Goal: Task Accomplishment & Management: Manage account settings

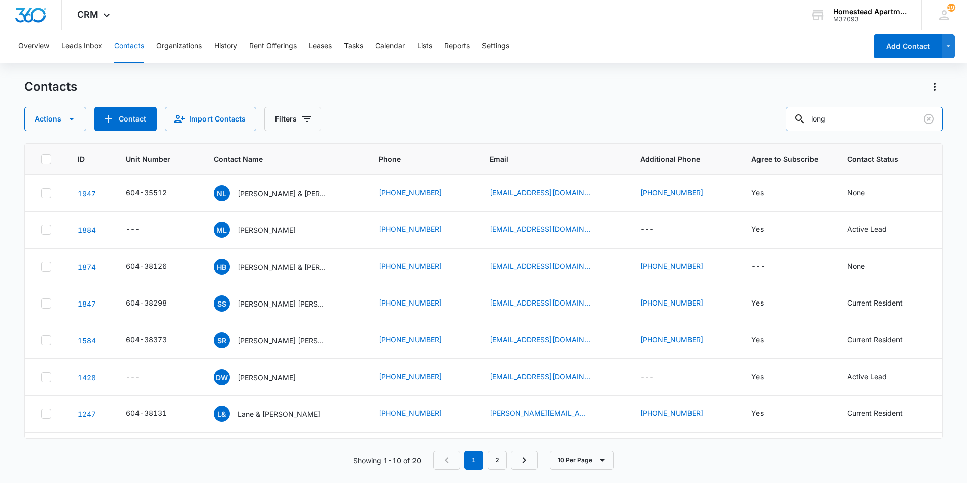
drag, startPoint x: 867, startPoint y: 123, endPoint x: 765, endPoint y: 121, distance: 101.8
click at [769, 121] on div "Actions Contact Import Contacts Filters long" at bounding box center [483, 119] width 919 height 24
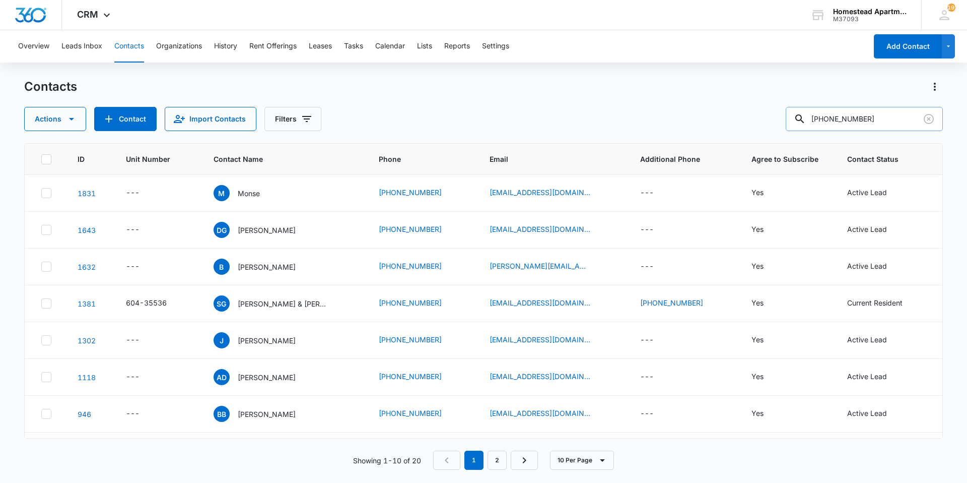
click at [837, 120] on input "[PHONE_NUMBER]" at bounding box center [864, 119] width 157 height 24
click at [897, 119] on input "[PHONE_NUMBER]" at bounding box center [864, 119] width 157 height 24
click at [862, 118] on input "[PHONE_NUMBER]" at bounding box center [864, 119] width 157 height 24
click at [856, 122] on input "[PHONE_NUMBER]" at bounding box center [864, 119] width 157 height 24
click at [852, 119] on input "(970) 815- 9733" at bounding box center [864, 119] width 157 height 24
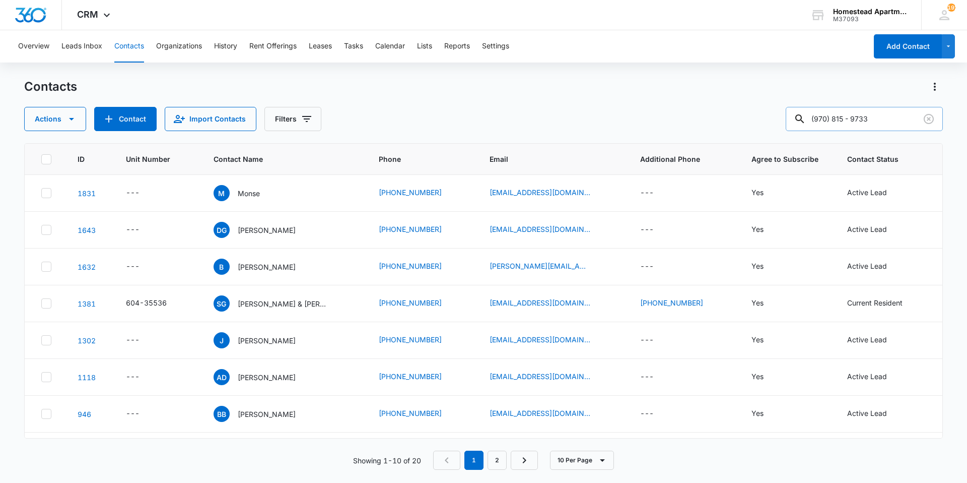
click at [896, 115] on input "(970) 815 - 9733" at bounding box center [864, 119] width 157 height 24
click at [135, 48] on button "Contacts" at bounding box center [129, 46] width 30 height 32
drag, startPoint x: 882, startPoint y: 121, endPoint x: 676, endPoint y: 141, distance: 207.5
click at [676, 141] on div "Contacts Actions Contact Import Contacts Filters (970) 815 - 9733 ID Unit Numbe…" at bounding box center [483, 280] width 919 height 403
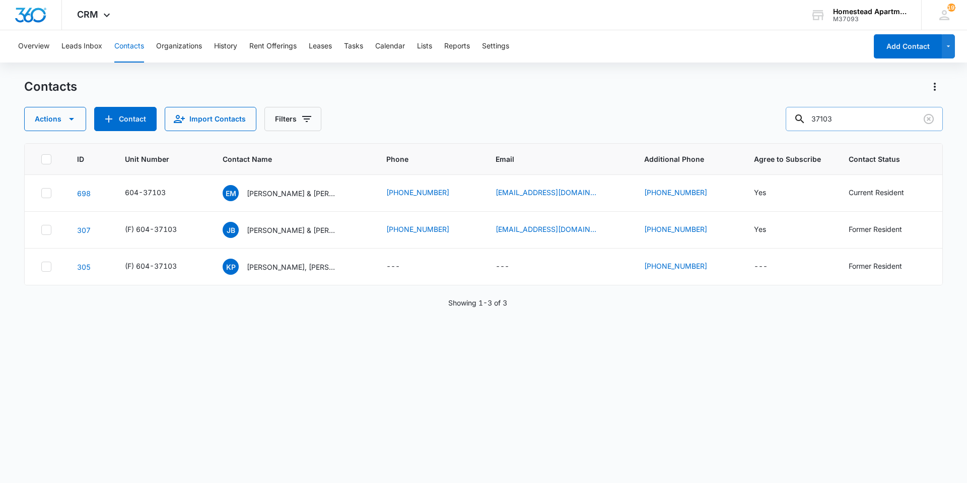
click at [852, 112] on input "37103" at bounding box center [864, 119] width 157 height 24
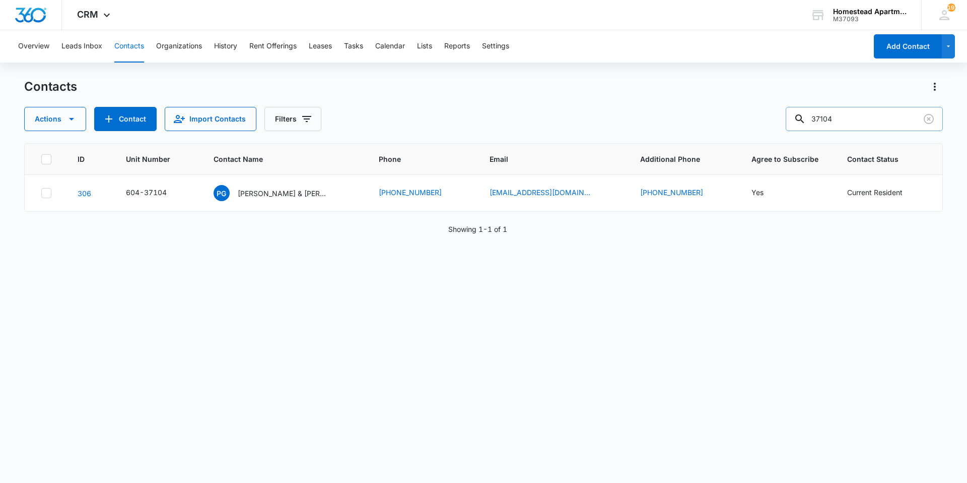
click at [870, 118] on input "37104" at bounding box center [864, 119] width 157 height 24
type input "37143"
click at [274, 197] on p "[PERSON_NAME] & [PERSON_NAME]" at bounding box center [283, 193] width 91 height 11
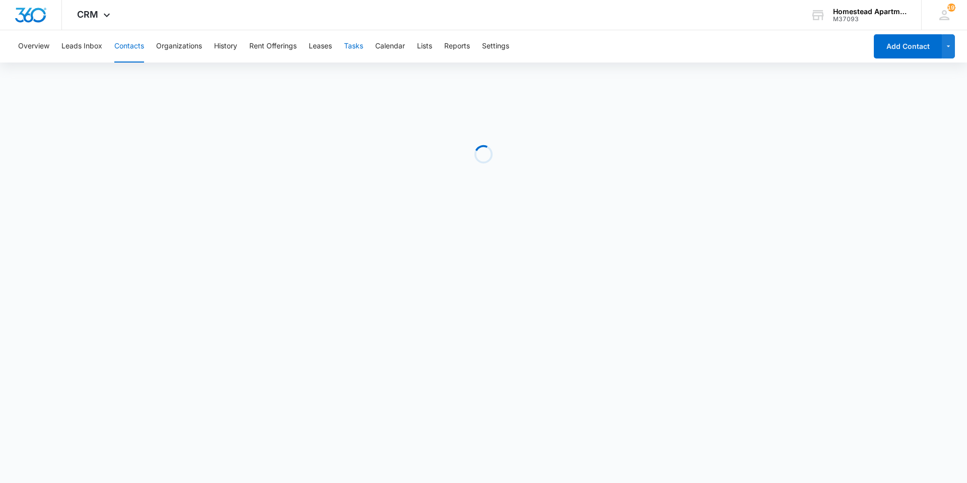
click at [358, 46] on button "Tasks" at bounding box center [353, 46] width 19 height 32
click at [858, 111] on input "text" at bounding box center [872, 119] width 142 height 24
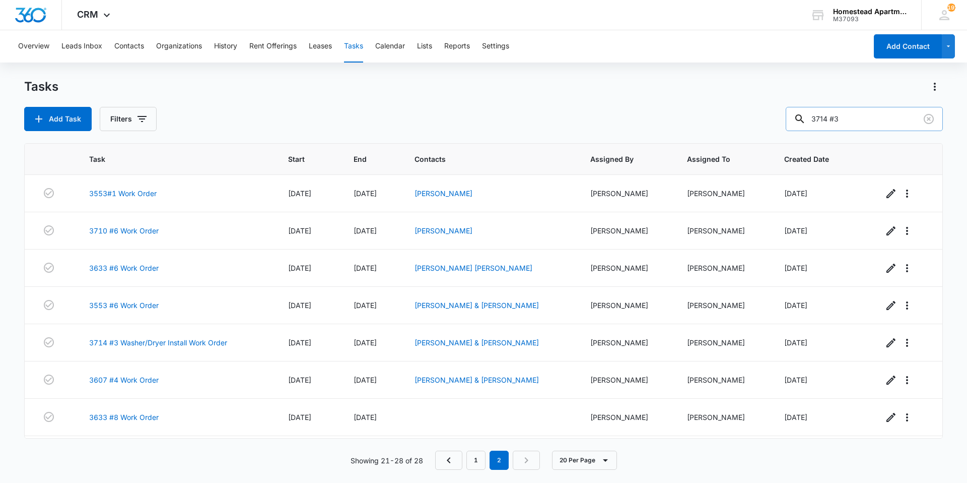
type input "3714 #3"
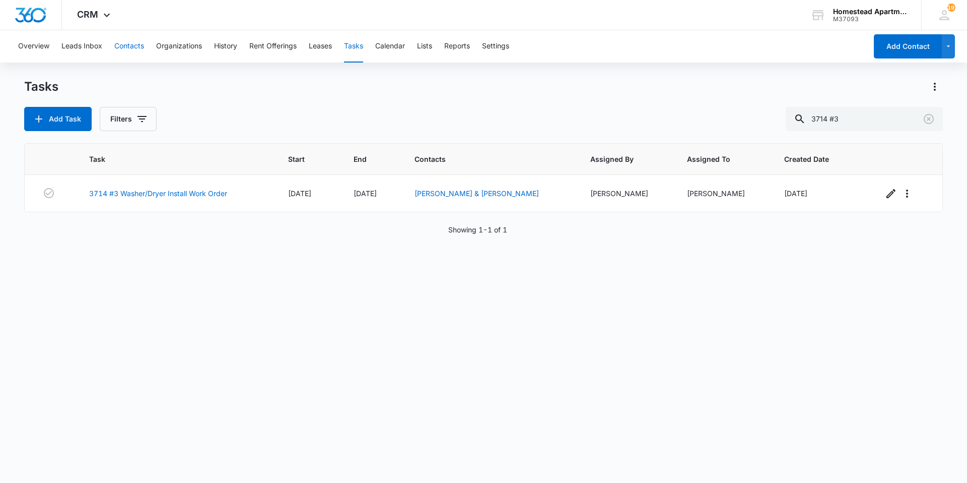
click at [135, 44] on button "Contacts" at bounding box center [129, 46] width 30 height 32
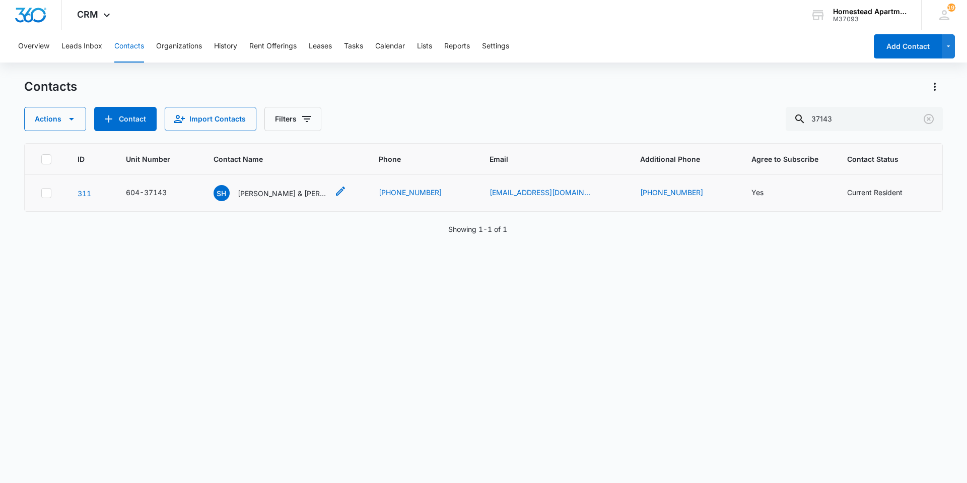
click at [286, 192] on p "[PERSON_NAME] & [PERSON_NAME]" at bounding box center [283, 193] width 91 height 11
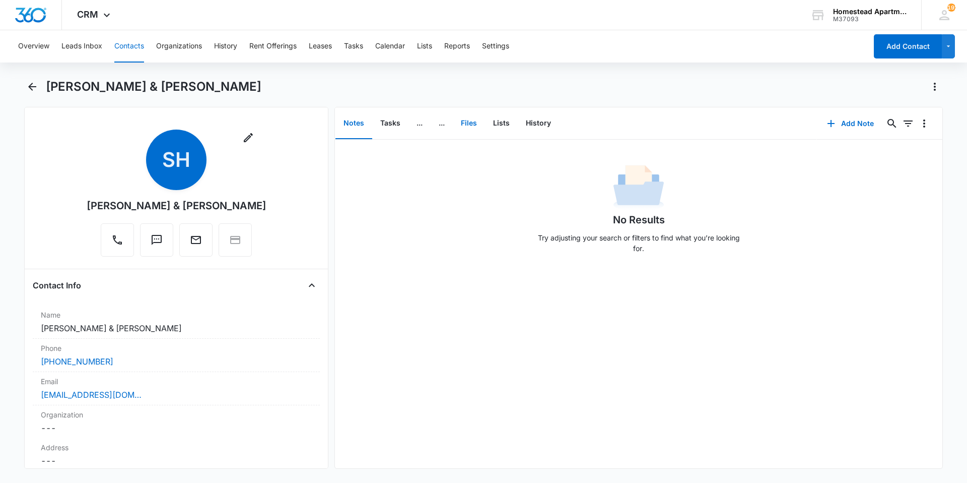
click at [470, 118] on button "Files" at bounding box center [469, 123] width 32 height 31
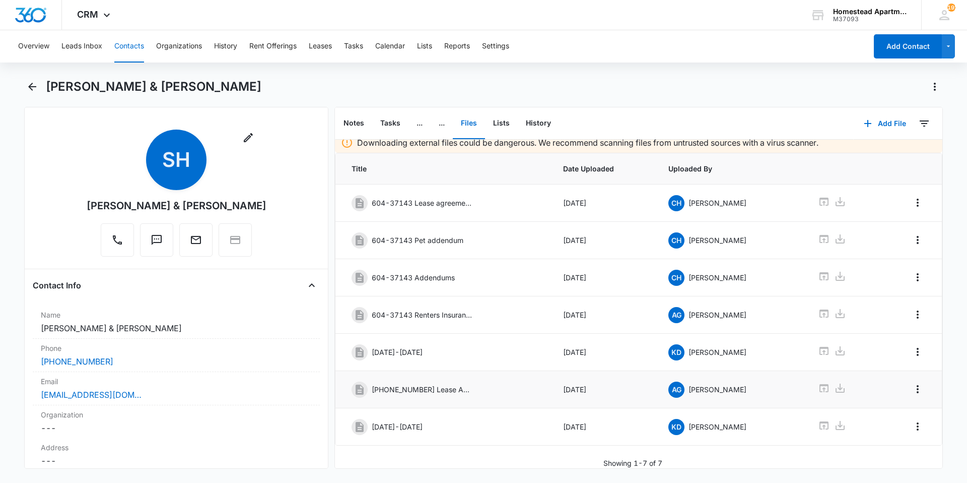
scroll to position [15, 0]
click at [820, 419] on icon at bounding box center [824, 425] width 12 height 12
click at [33, 83] on icon "Back" at bounding box center [32, 87] width 12 height 12
